Goal: Find specific fact: Find specific fact

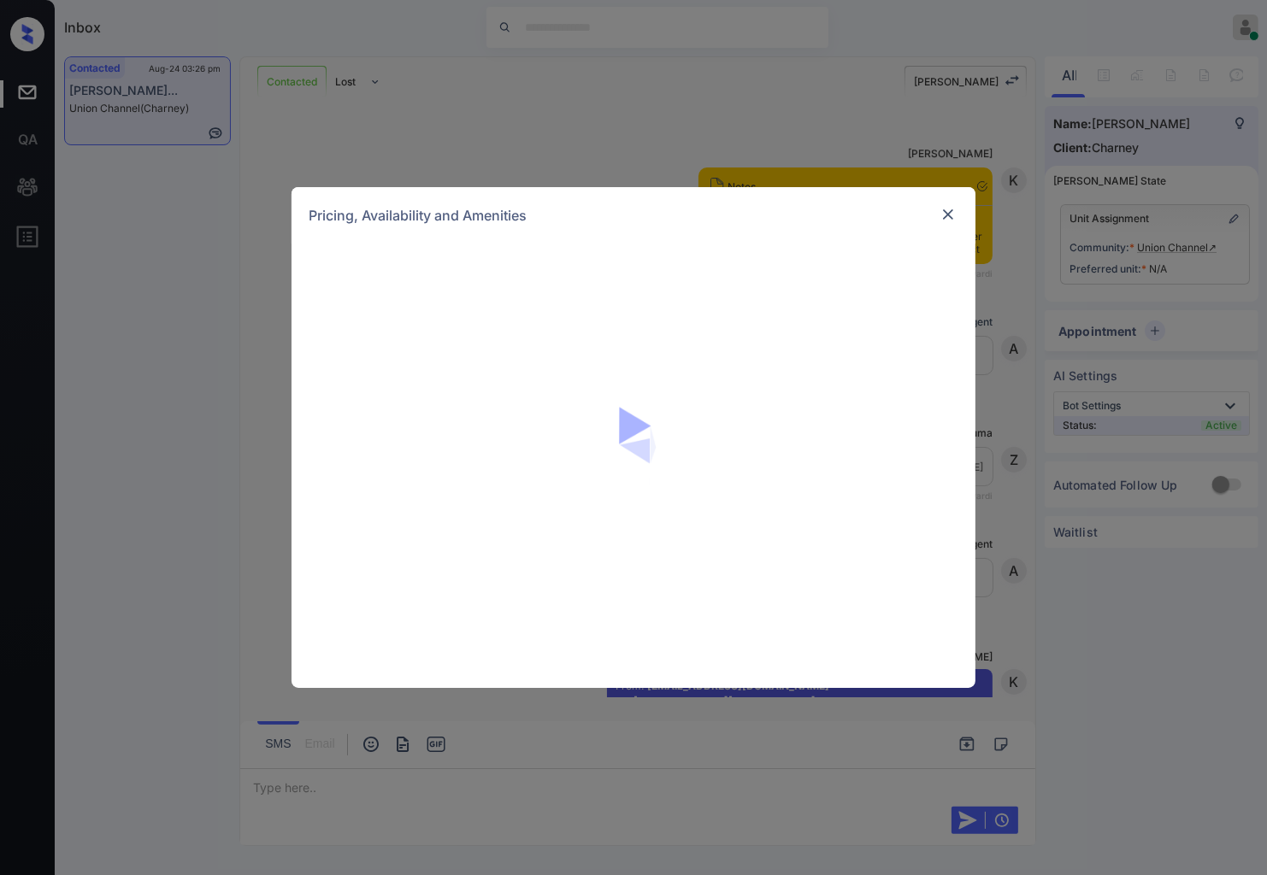
scroll to position [2305, 0]
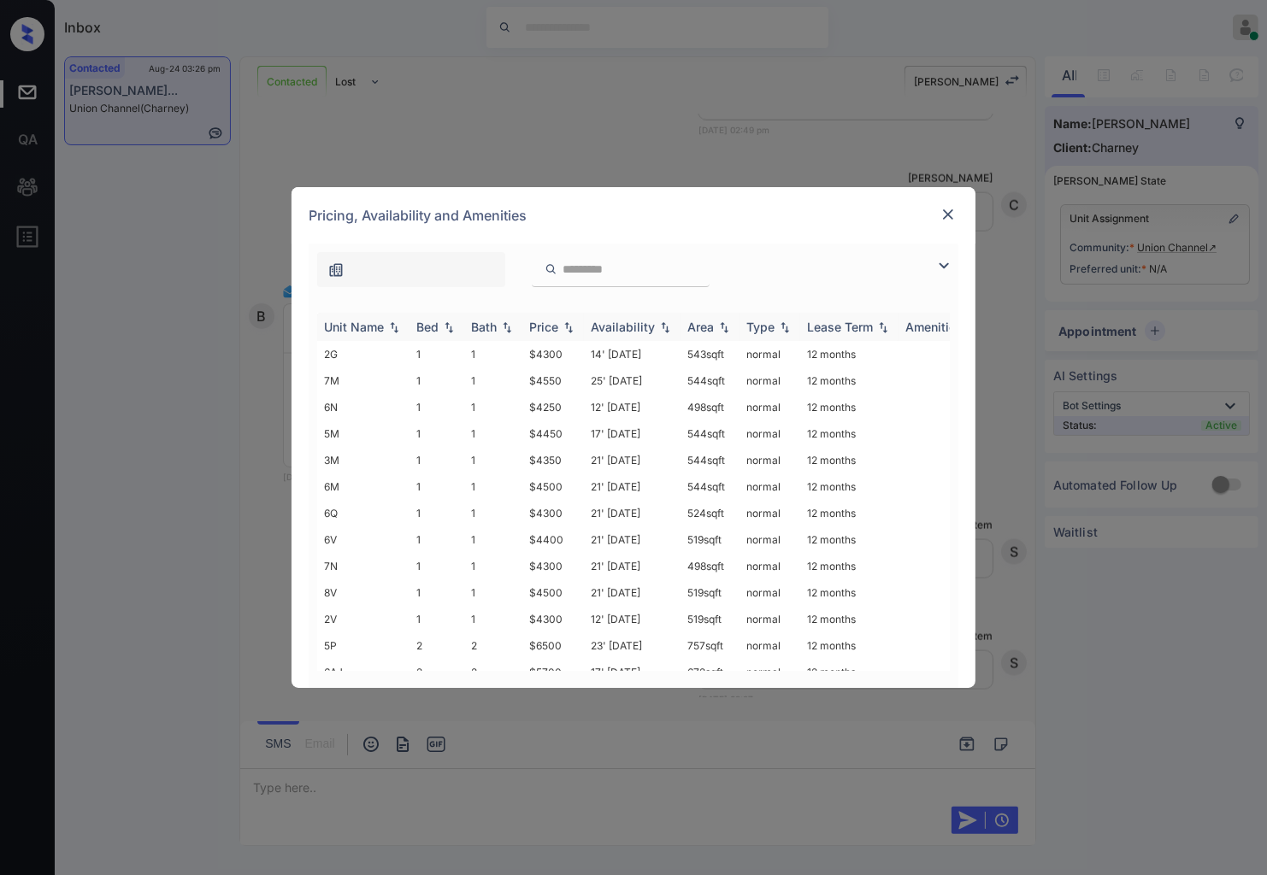
click at [571, 327] on img at bounding box center [568, 327] width 17 height 12
click at [571, 327] on img at bounding box center [568, 326] width 17 height 13
click at [551, 597] on td "$7580" at bounding box center [553, 610] width 62 height 26
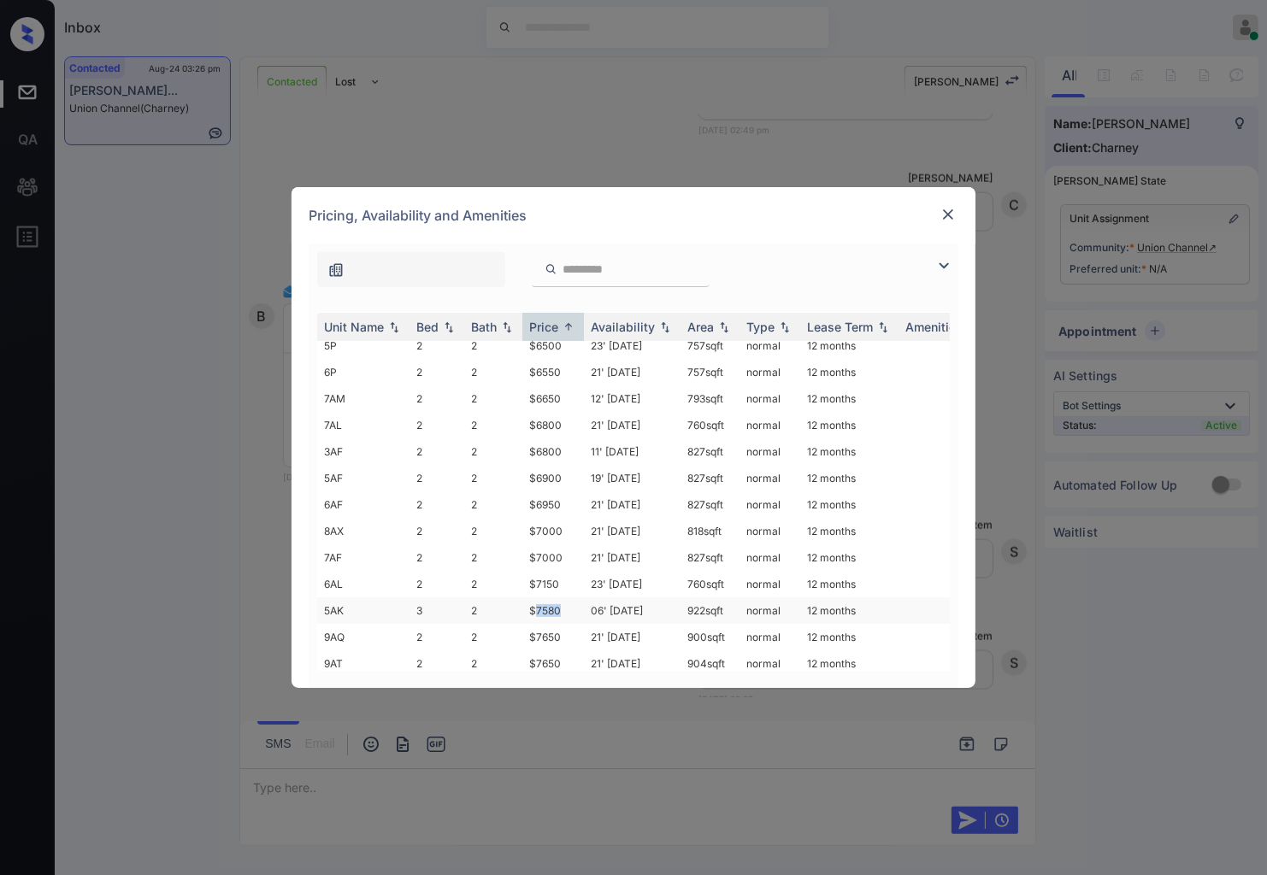
click at [551, 597] on td "$7580" at bounding box center [553, 610] width 62 height 26
drag, startPoint x: 526, startPoint y: 598, endPoint x: 564, endPoint y: 602, distance: 38.6
click at [564, 602] on td "$7580" at bounding box center [553, 610] width 62 height 26
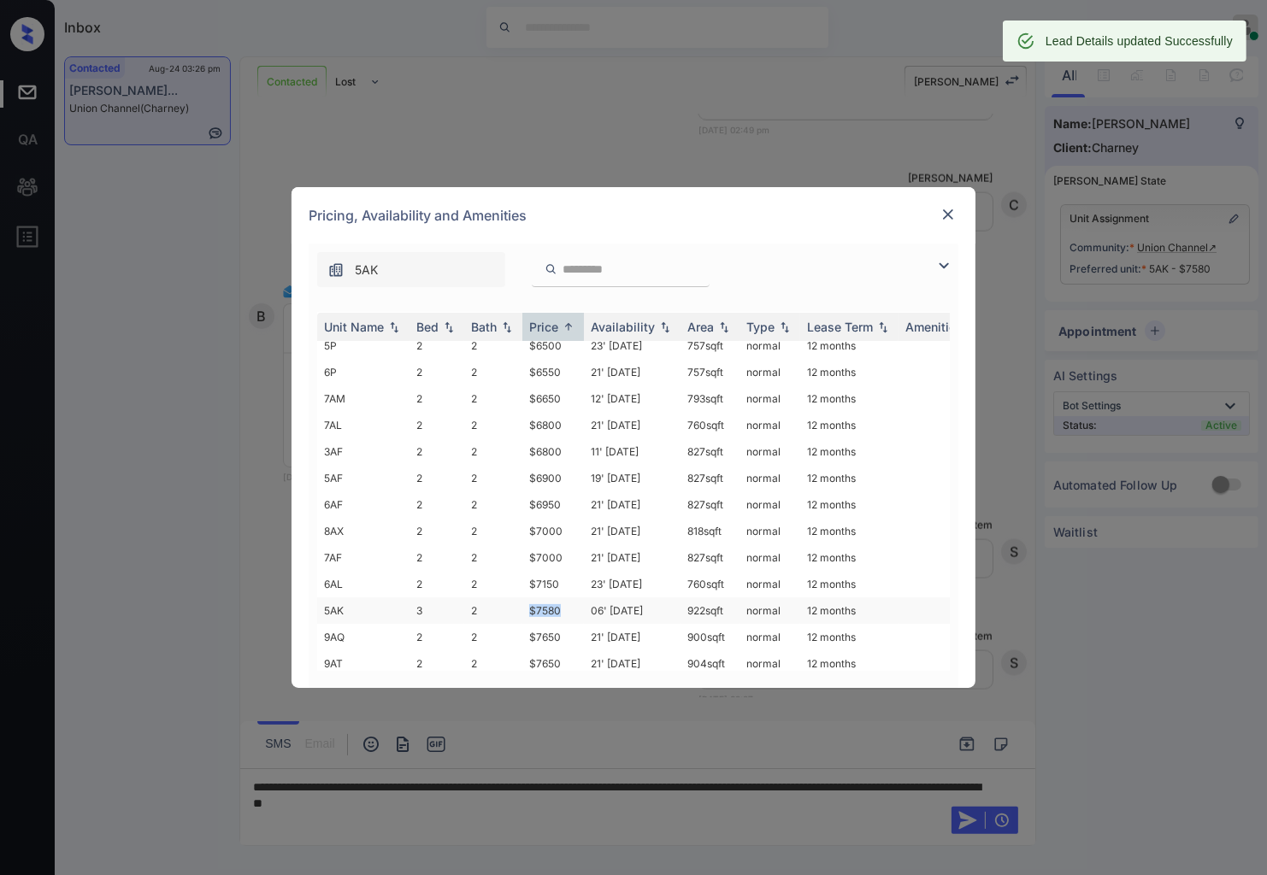
copy td "$7580"
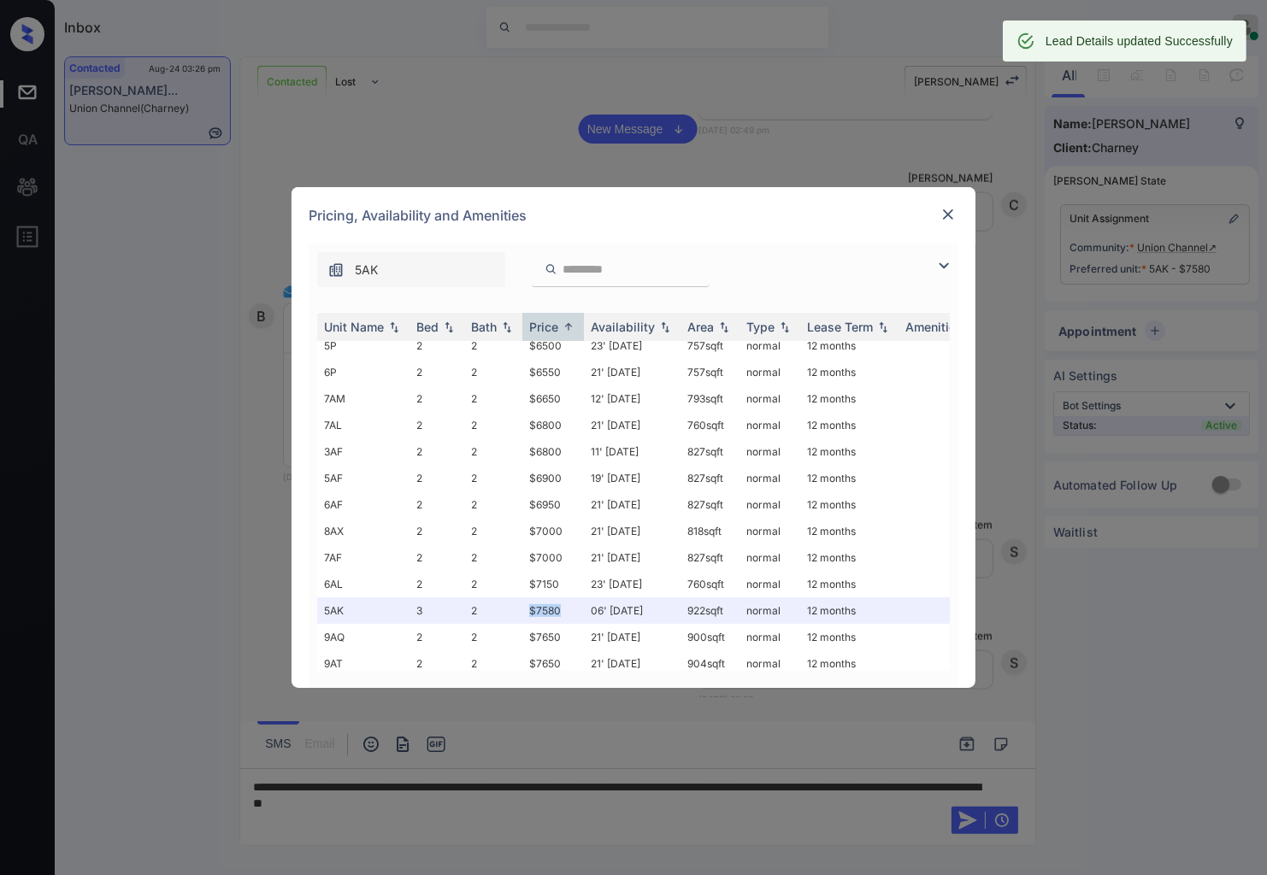
click at [950, 217] on img at bounding box center [947, 214] width 17 height 17
